Goal: Task Accomplishment & Management: Manage account settings

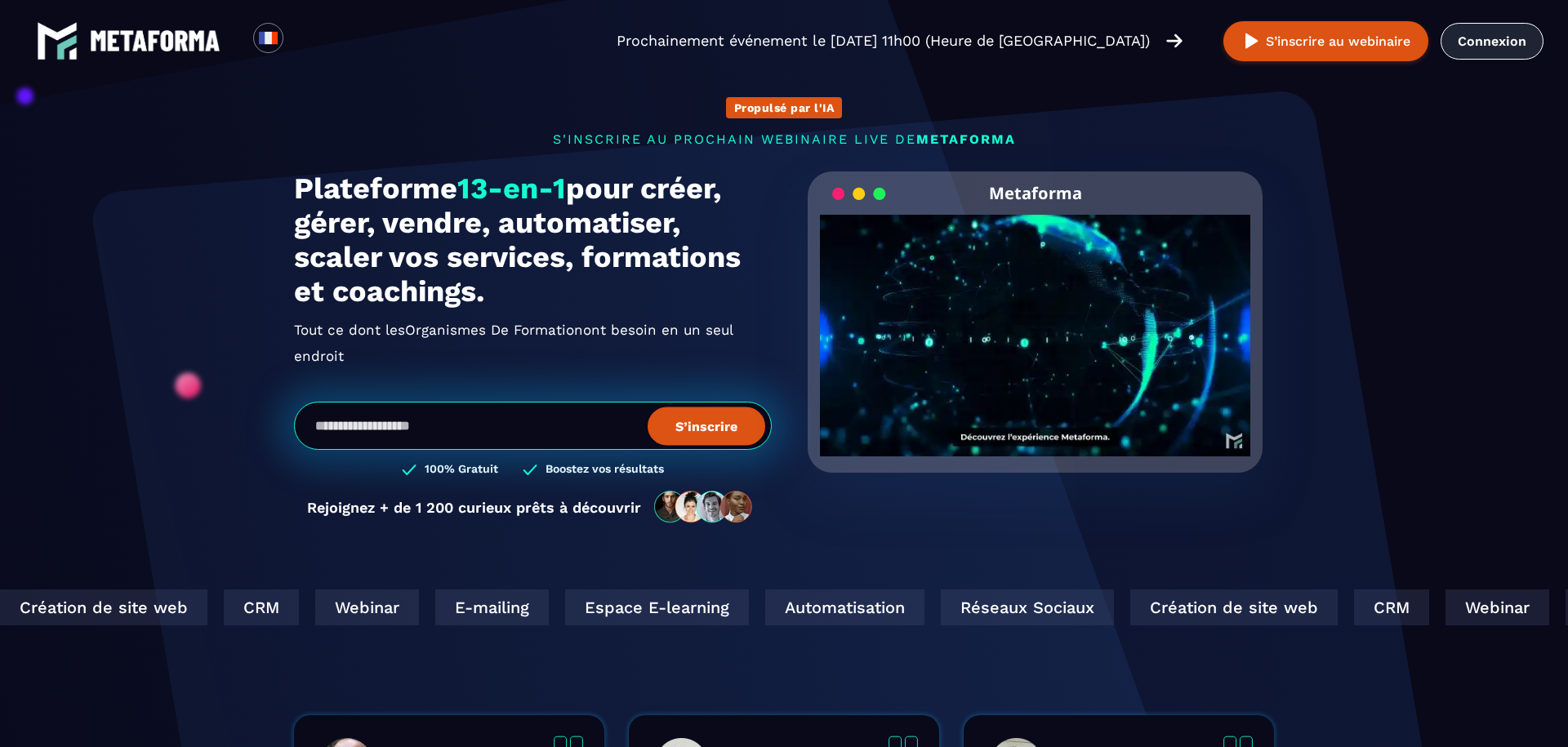
click at [1475, 53] on link "Connexion" at bounding box center [1493, 41] width 103 height 36
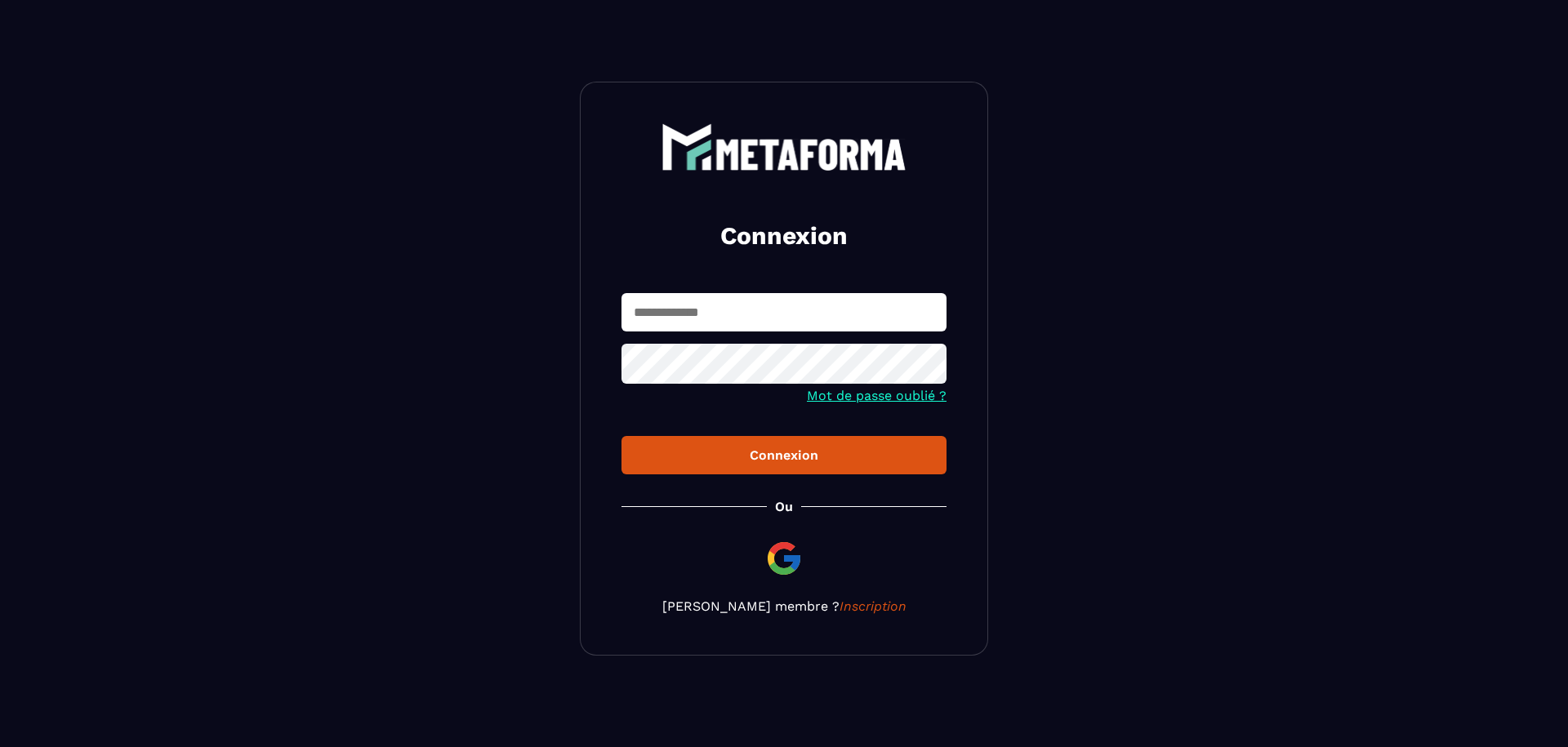
type input "**********"
click at [793, 456] on div "Connexion" at bounding box center [784, 455] width 299 height 15
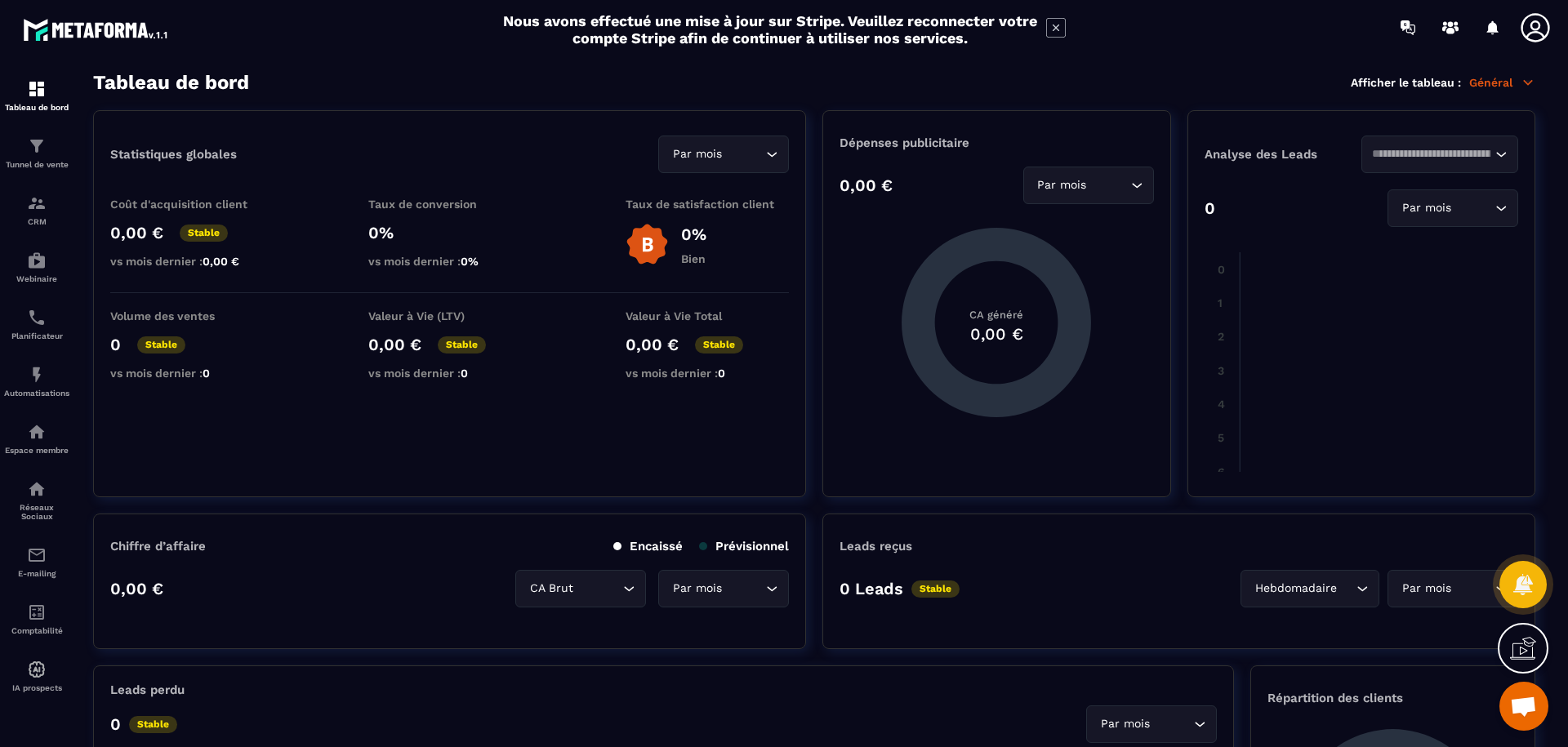
click at [1520, 656] on icon at bounding box center [1523, 648] width 26 height 26
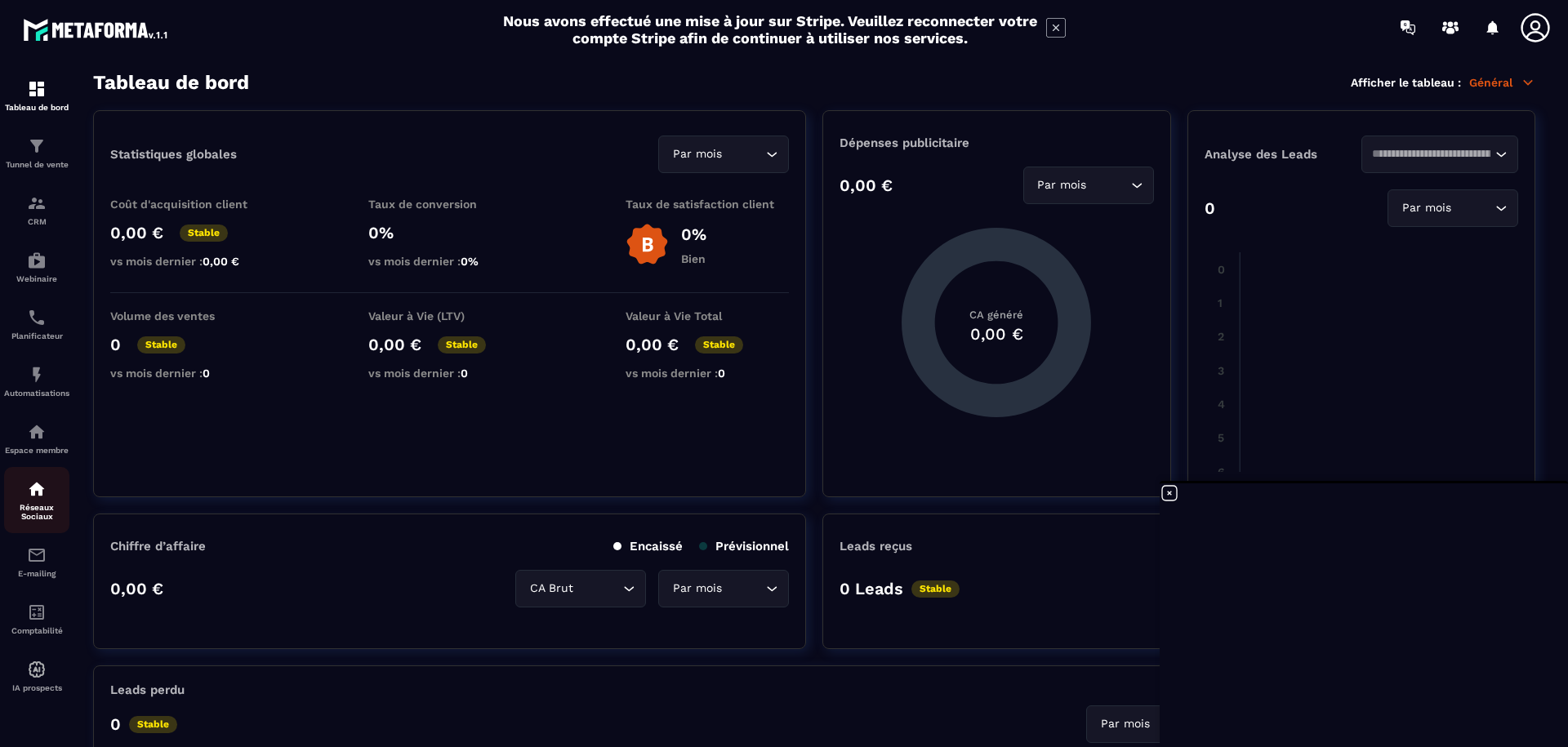
click at [45, 513] on p "Réseaux Sociaux" at bounding box center [36, 512] width 65 height 18
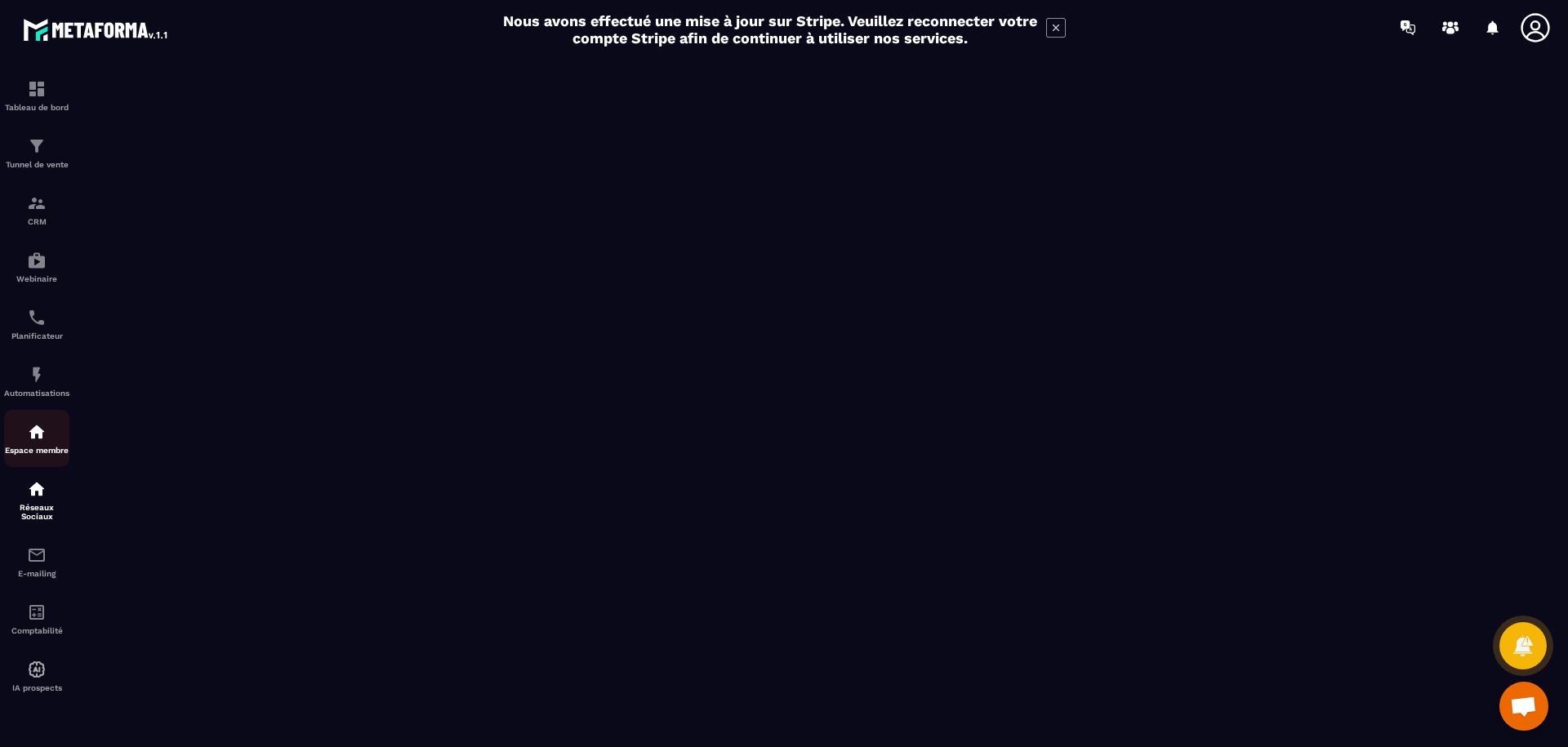
click at [35, 451] on p "Espace membre" at bounding box center [36, 450] width 65 height 9
